Goal: Task Accomplishment & Management: Manage account settings

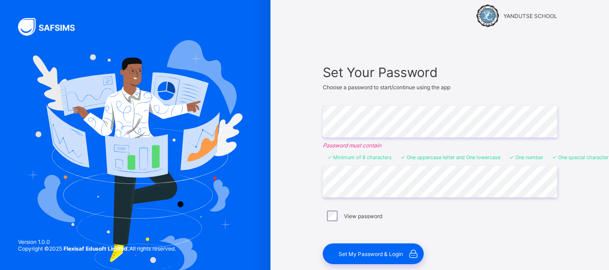
scroll to position [18, 0]
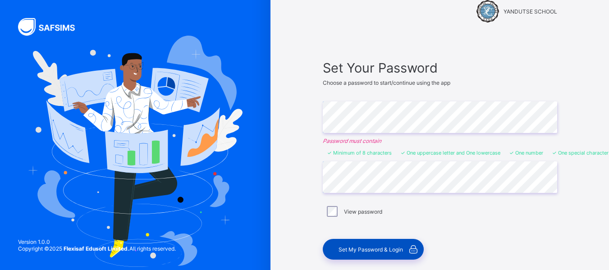
click at [388, 249] on span "Set My Password & Login" at bounding box center [371, 249] width 64 height 7
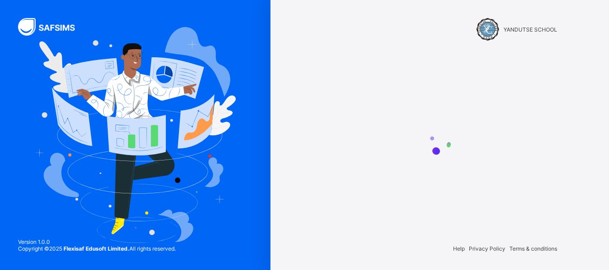
scroll to position [0, 0]
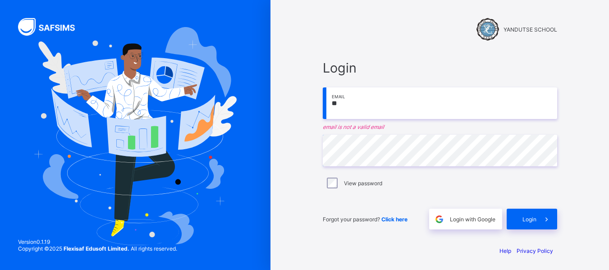
click at [351, 101] on input "**" at bounding box center [440, 103] width 234 height 32
type input "*"
type input "**********"
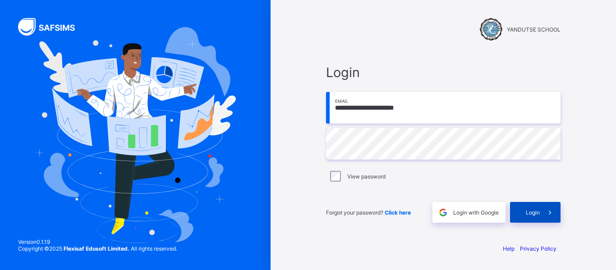
click at [532, 212] on span "Login" at bounding box center [533, 212] width 14 height 7
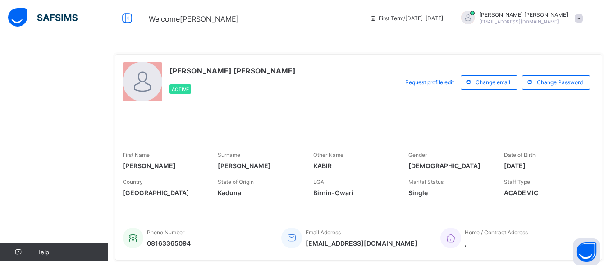
click at [147, 85] on div at bounding box center [143, 82] width 40 height 40
click at [178, 92] on div "Active" at bounding box center [181, 88] width 22 height 9
click at [177, 89] on span "Active" at bounding box center [180, 89] width 17 height 5
click at [137, 77] on div at bounding box center [143, 82] width 40 height 40
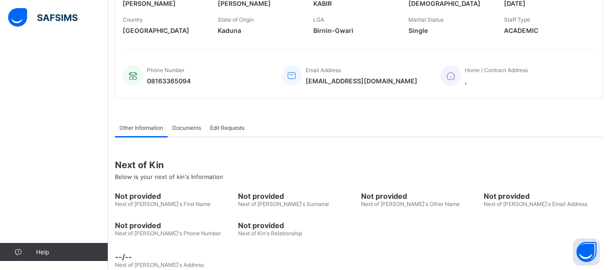
scroll to position [181, 0]
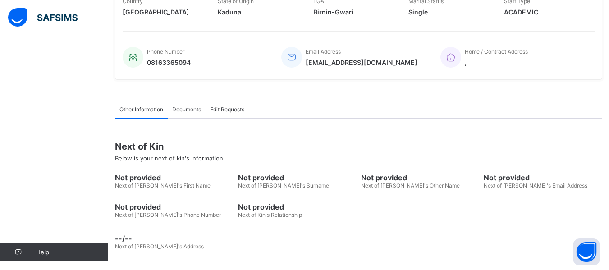
click at [194, 110] on span "Documents" at bounding box center [186, 109] width 29 height 7
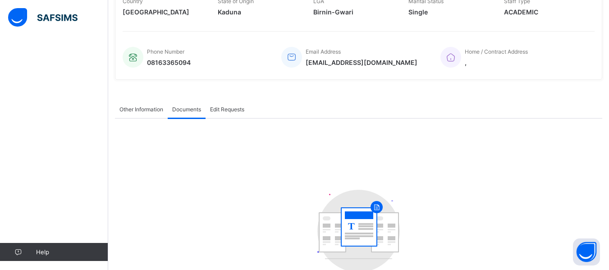
click at [221, 109] on span "Edit Requests" at bounding box center [227, 109] width 34 height 7
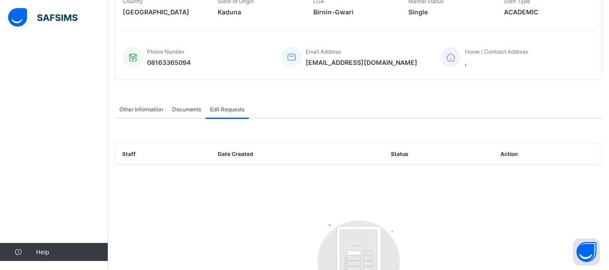
click at [196, 109] on span "Documents" at bounding box center [186, 109] width 29 height 7
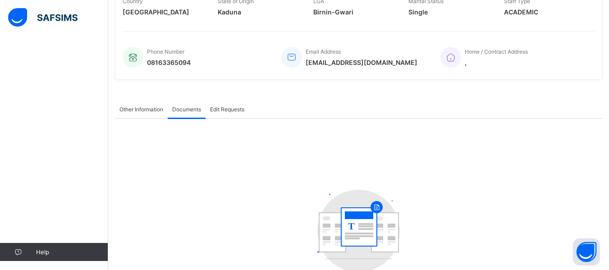
click at [159, 110] on span "Other Information" at bounding box center [141, 109] width 44 height 7
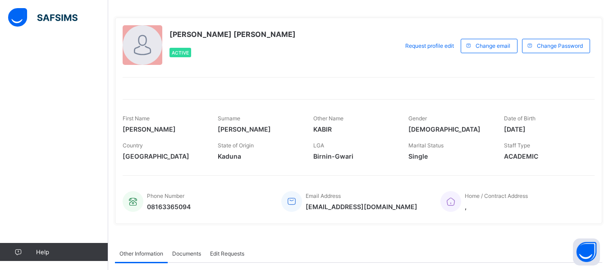
scroll to position [0, 0]
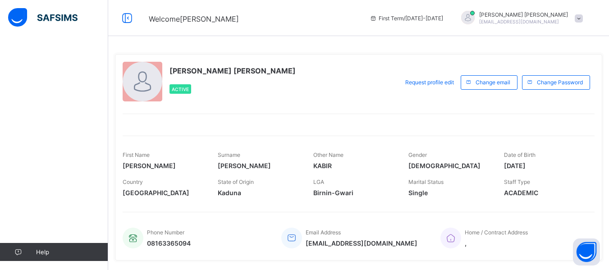
click at [142, 87] on div at bounding box center [143, 82] width 40 height 40
click at [177, 122] on div at bounding box center [359, 119] width 472 height 11
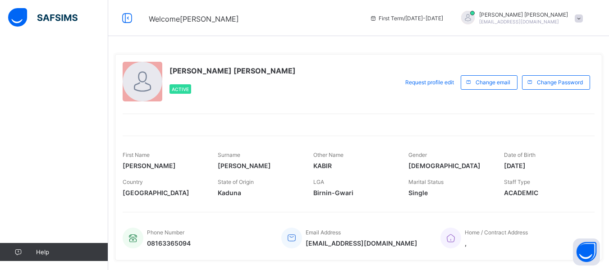
click at [177, 122] on div at bounding box center [359, 119] width 472 height 11
click at [149, 87] on div at bounding box center [143, 82] width 40 height 40
drag, startPoint x: 615, startPoint y: 0, endPoint x: 272, endPoint y: 19, distance: 344.0
click at [311, 25] on div "Welcome [PERSON_NAME] First Term / [DATE]-[DATE] [PERSON_NAME] [EMAIL_ADDRESS][…" at bounding box center [304, 18] width 609 height 36
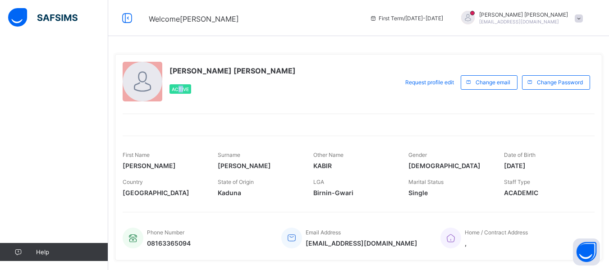
drag, startPoint x: 178, startPoint y: 90, endPoint x: 184, endPoint y: 89, distance: 6.3
click at [184, 89] on span "Active" at bounding box center [180, 89] width 17 height 5
click at [213, 68] on span "[PERSON_NAME] [PERSON_NAME]" at bounding box center [233, 70] width 126 height 9
click at [135, 84] on div at bounding box center [143, 82] width 40 height 40
click at [583, 20] on span at bounding box center [579, 18] width 8 height 8
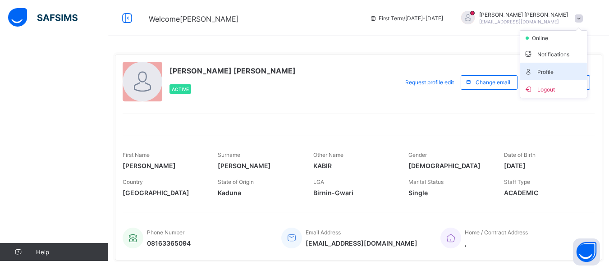
click at [544, 69] on span "Profile" at bounding box center [554, 71] width 60 height 10
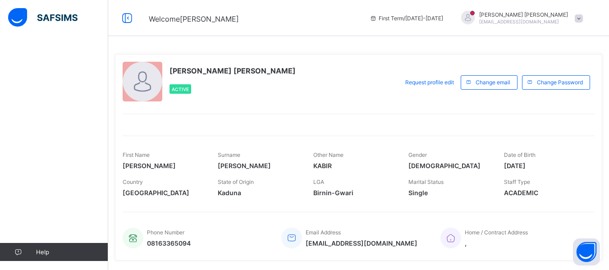
click at [583, 16] on span at bounding box center [579, 18] width 8 height 8
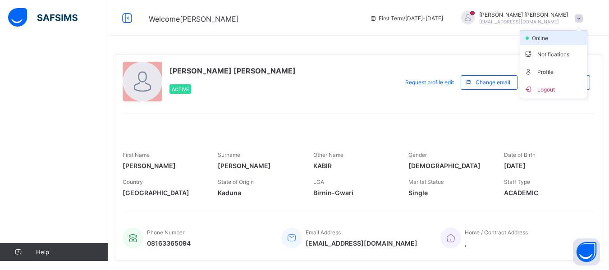
click at [554, 35] on span "online" at bounding box center [542, 38] width 23 height 7
